Goal: Browse casually

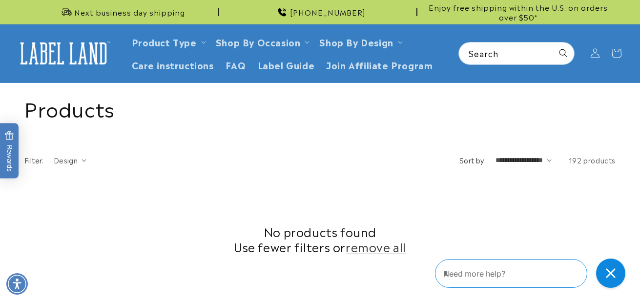
scroll to position [430, 0]
